Goal: Use online tool/utility

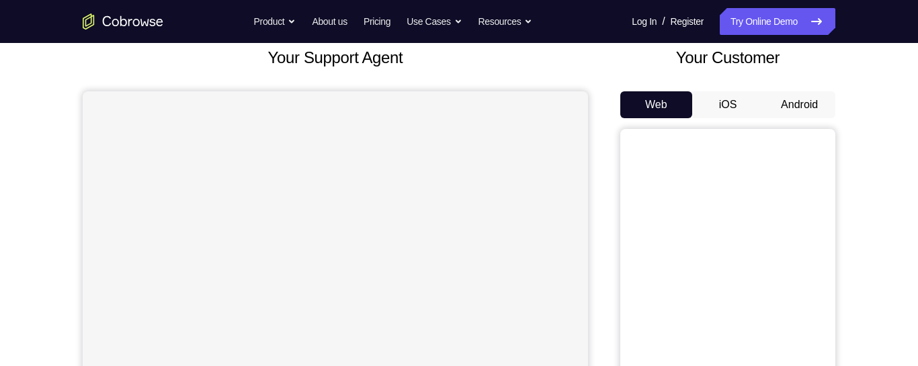
scroll to position [52, 0]
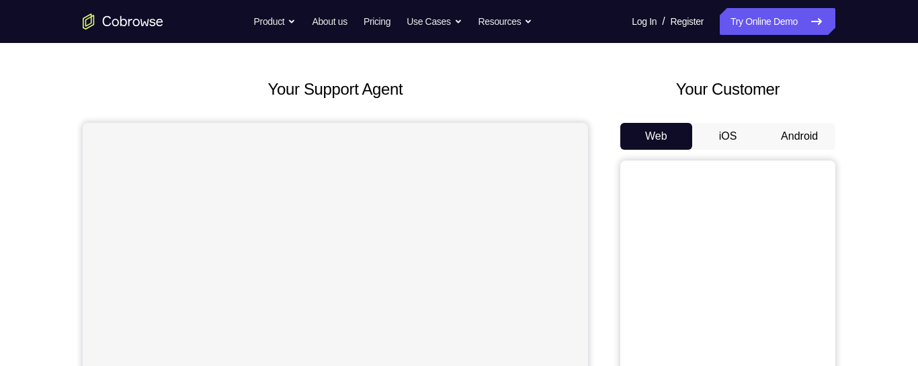
click at [806, 134] on button "Android" at bounding box center [800, 136] width 72 height 27
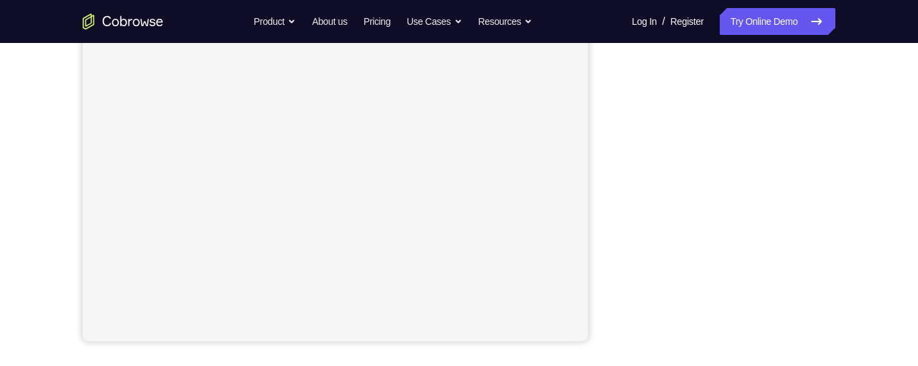
scroll to position [286, 0]
click at [869, 149] on div "Your Support Agent Your Customer Web iOS Android Next Steps We’d be happy to gi…" at bounding box center [459, 200] width 860 height 887
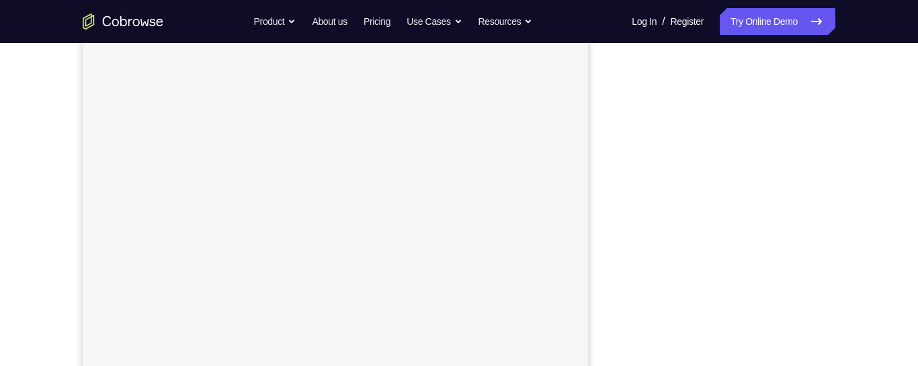
scroll to position [237, 0]
click at [846, 153] on div "Your Support Agent Your Customer Web iOS Android Next Steps We’d be happy to gi…" at bounding box center [459, 249] width 860 height 887
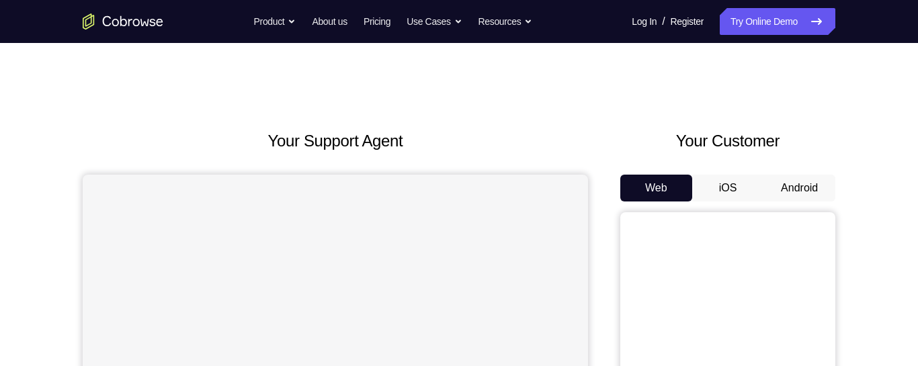
click at [771, 187] on button "Android" at bounding box center [800, 188] width 72 height 27
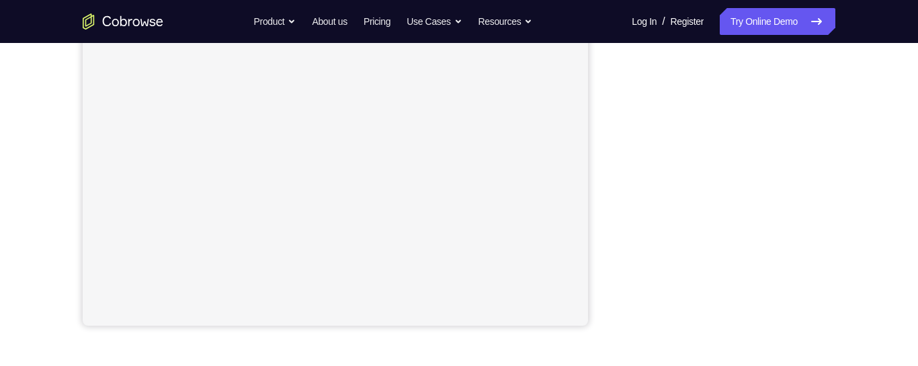
scroll to position [282, 0]
